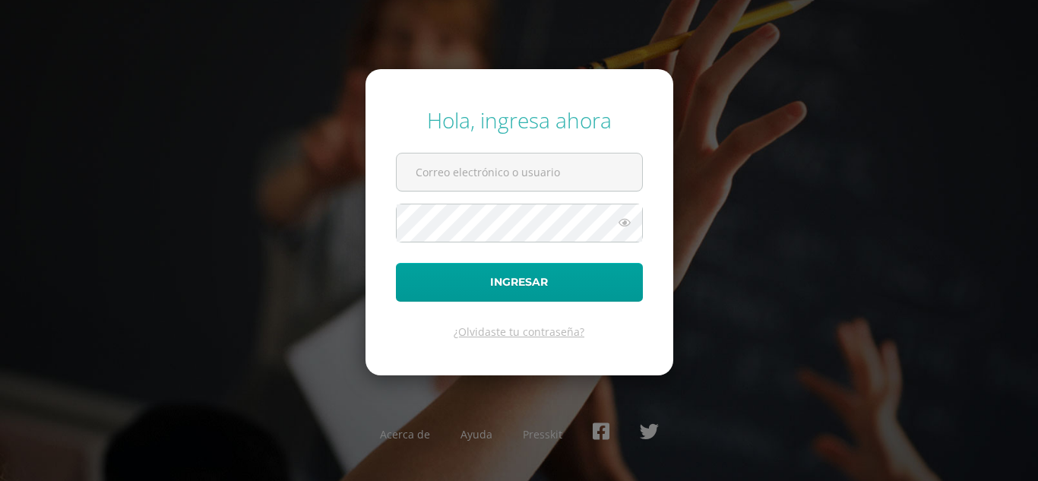
type input "astrid.arrecis@gmail.com"
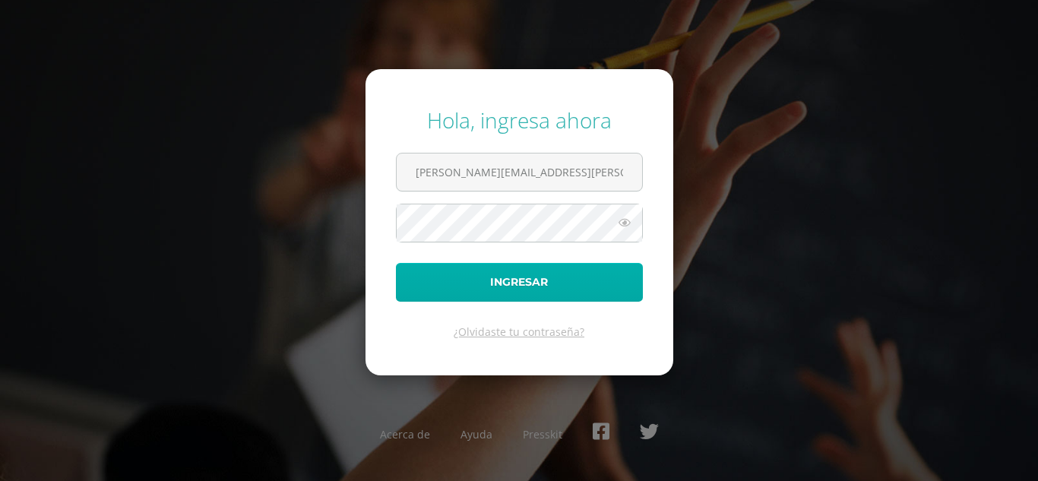
click at [556, 301] on form "Hola, ingresa ahora astrid.arrecis@gmail.com Ingresar ¿Olvidaste tu contraseña?" at bounding box center [519, 221] width 308 height 305
click at [555, 296] on button "Ingresar" at bounding box center [519, 282] width 247 height 39
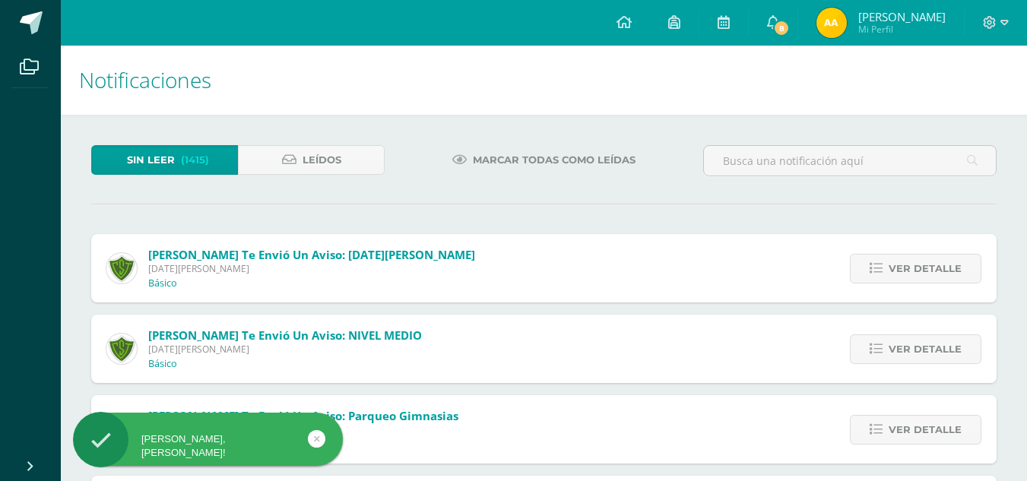
click at [939, 23] on span "Mi Perfil" at bounding box center [901, 29] width 87 height 13
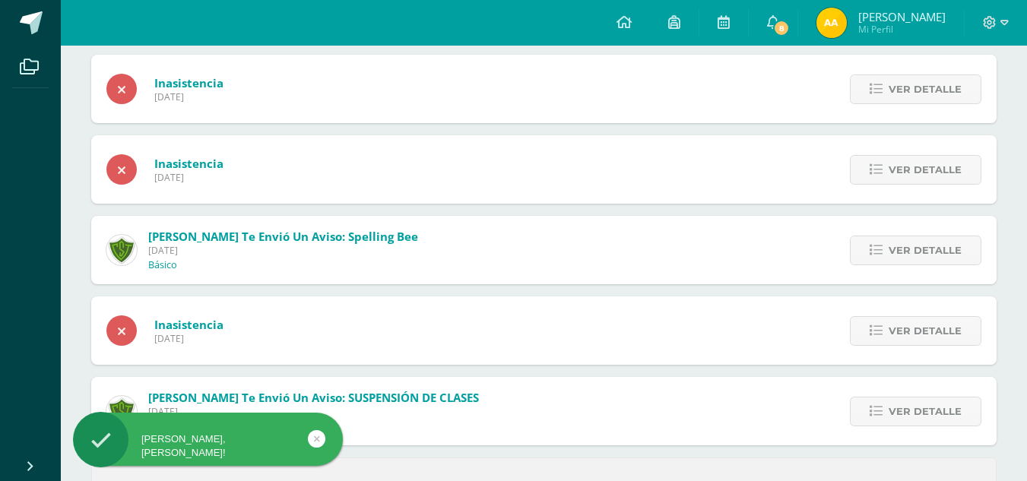
scroll to position [615, 0]
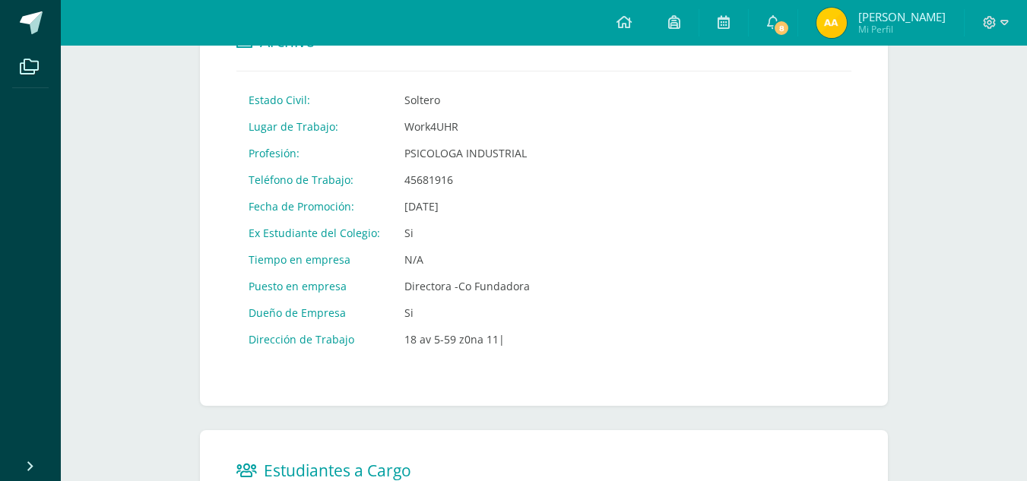
scroll to position [774, 0]
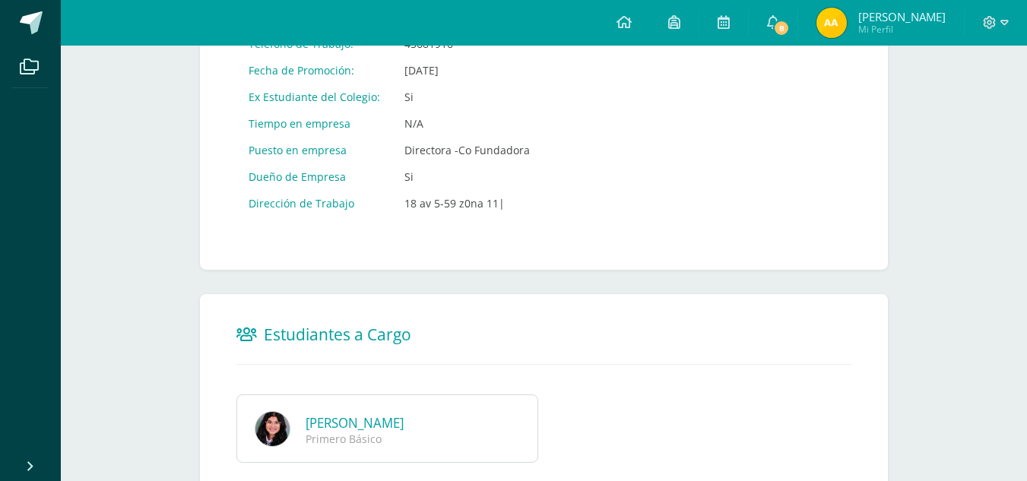
click at [397, 419] on link "Emma Sofia Rodríguez Arrecis" at bounding box center [354, 422] width 98 height 17
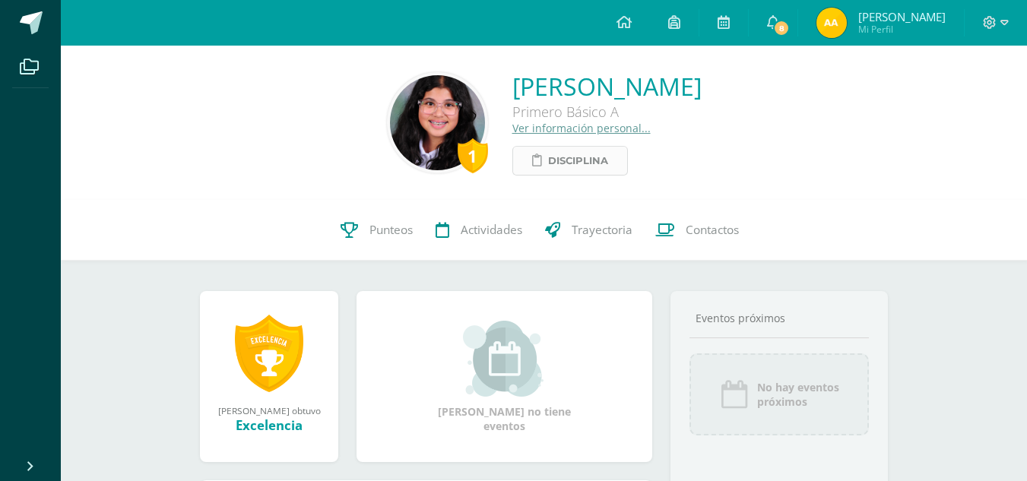
click at [548, 164] on span "Disciplina" at bounding box center [578, 161] width 60 height 28
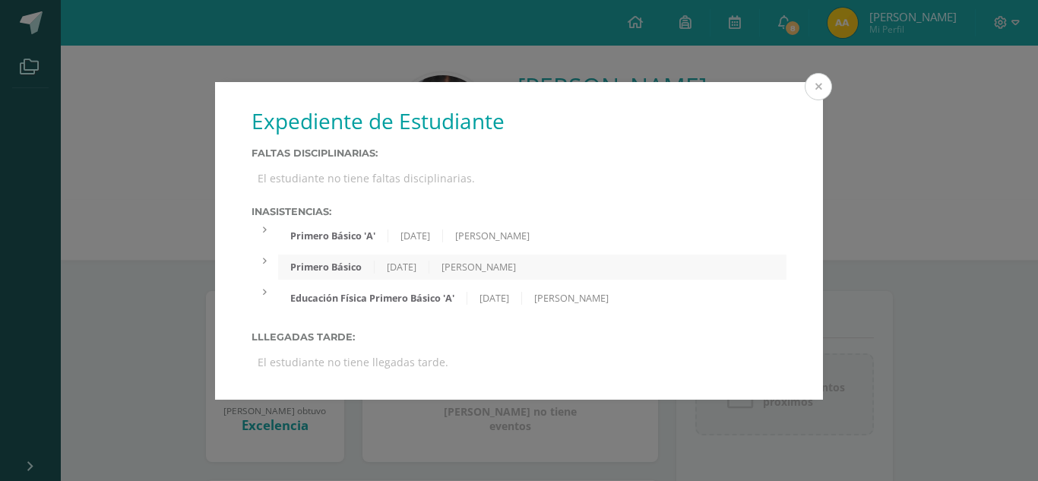
click at [819, 94] on button at bounding box center [818, 86] width 27 height 27
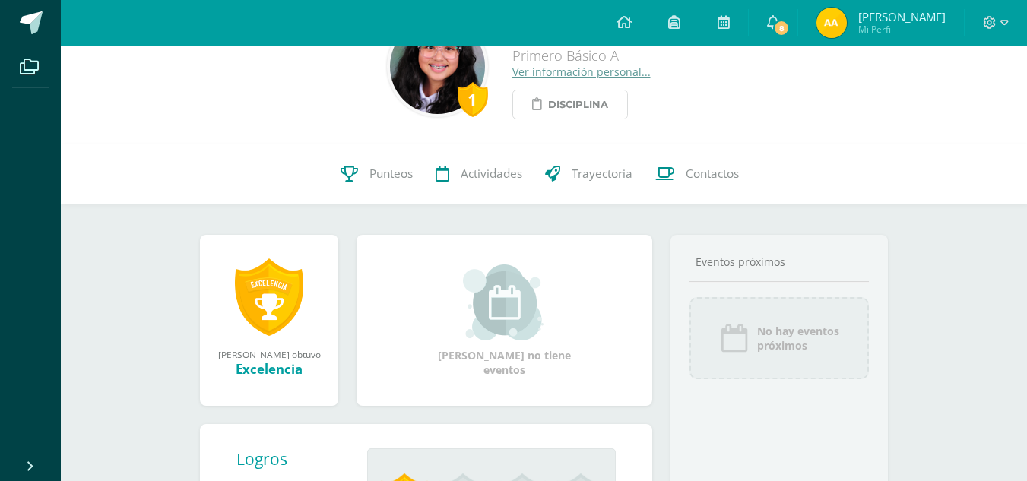
scroll to position [76, 0]
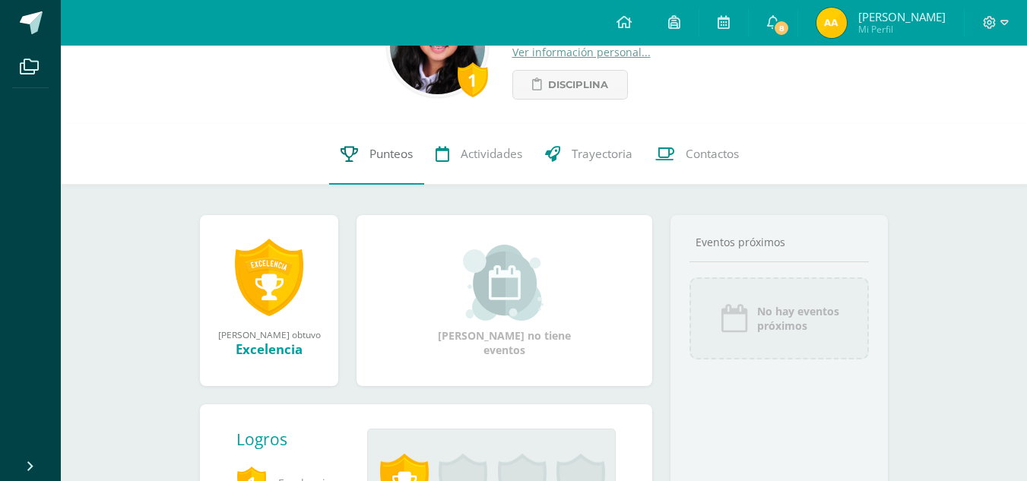
click at [359, 147] on link "Punteos" at bounding box center [376, 154] width 95 height 61
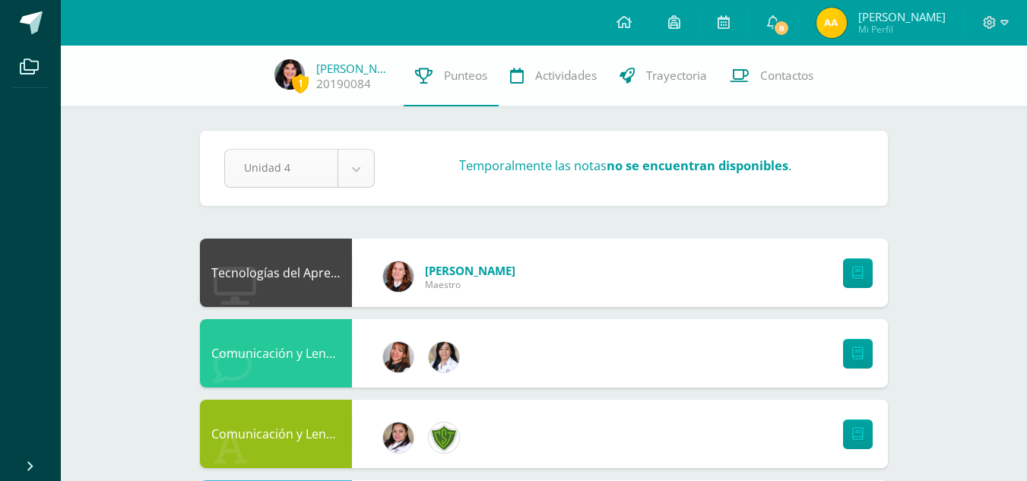
click at [362, 187] on div "Unidad 4" at bounding box center [299, 168] width 150 height 39
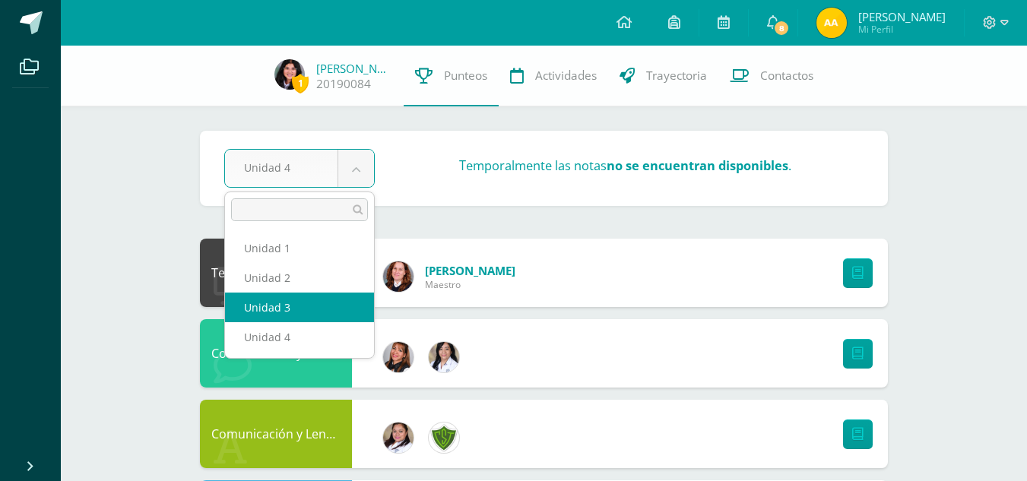
select select "Unidad 3"
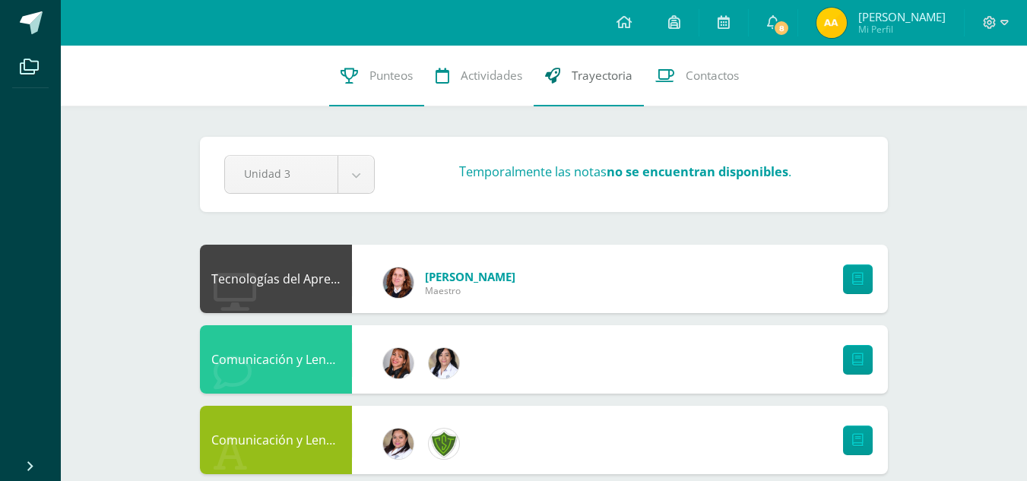
click at [602, 71] on span "Trayectoria" at bounding box center [601, 76] width 61 height 16
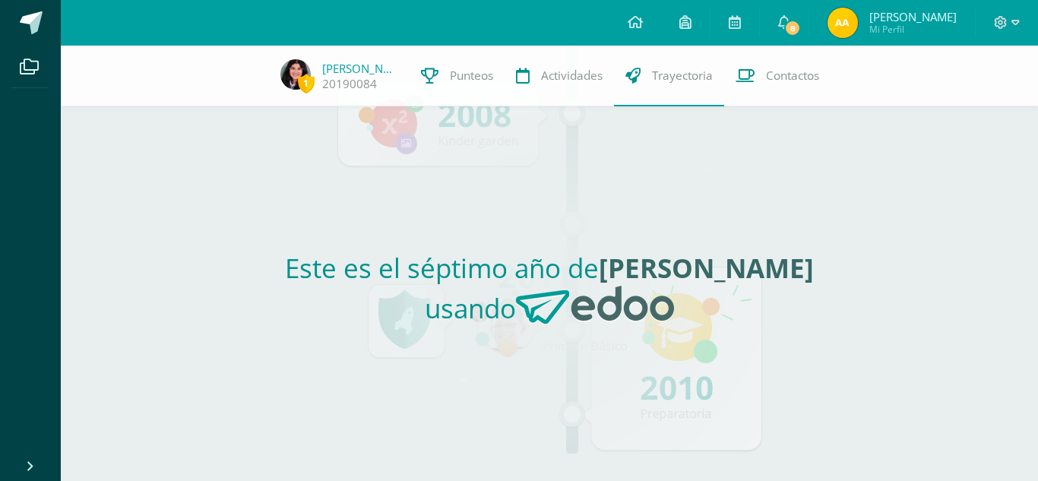
click at [932, 16] on span "[PERSON_NAME]" at bounding box center [912, 16] width 87 height 15
